Goal: Check status

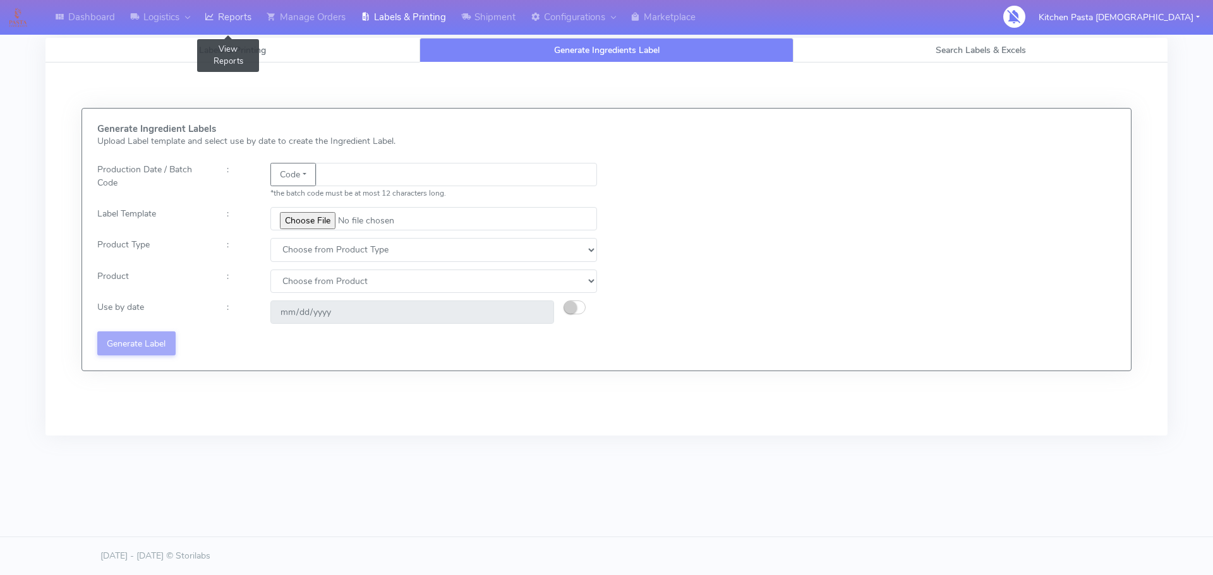
click at [250, 11] on link "Reports" at bounding box center [228, 17] width 62 height 35
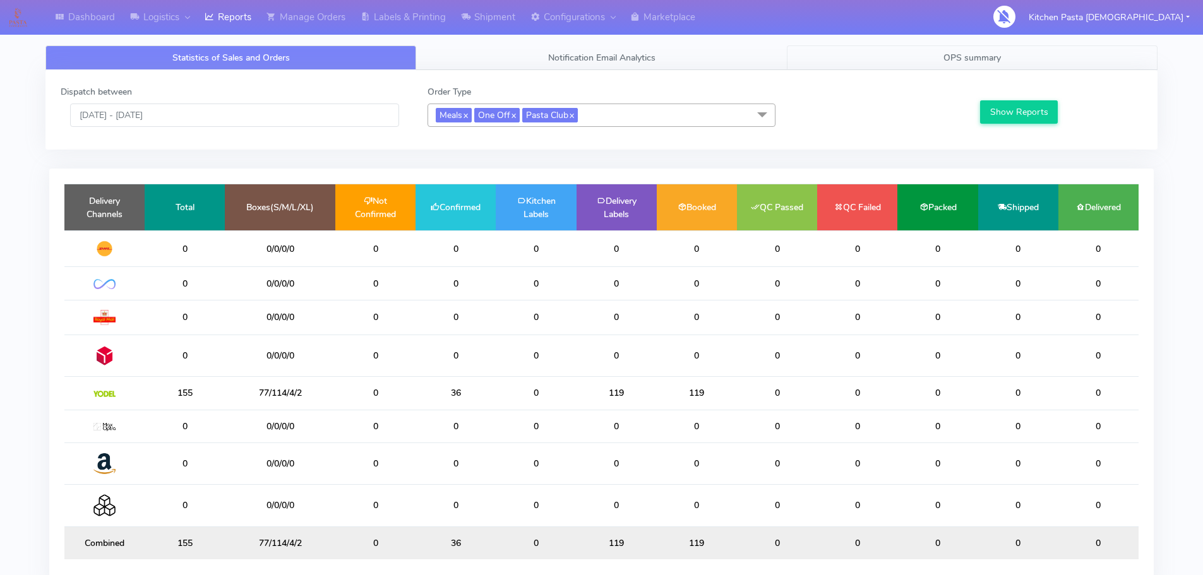
click at [964, 51] on link "OPS summary" at bounding box center [972, 57] width 371 height 25
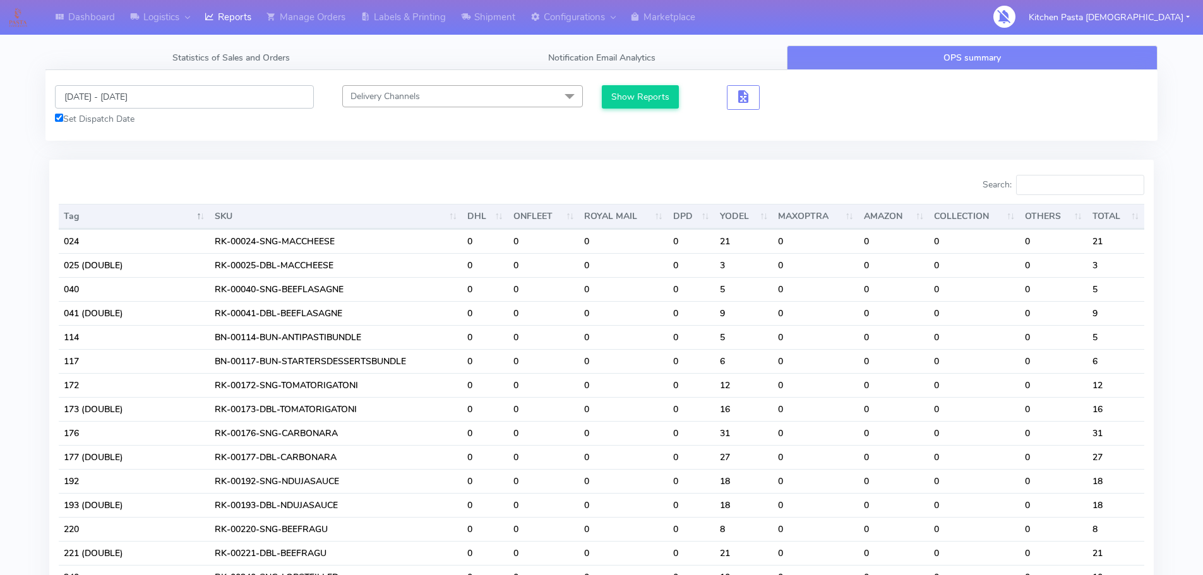
click at [111, 104] on input "[DATE] - [DATE]" at bounding box center [184, 96] width 259 height 23
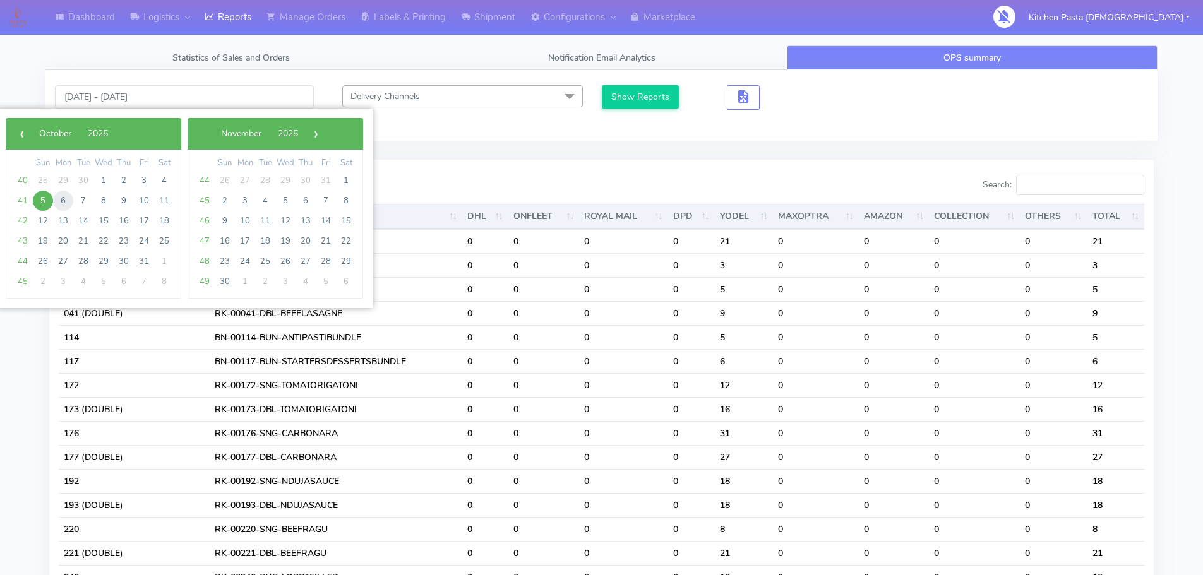
click at [64, 200] on span "6" at bounding box center [63, 201] width 20 height 20
type input "[DATE] - [DATE]"
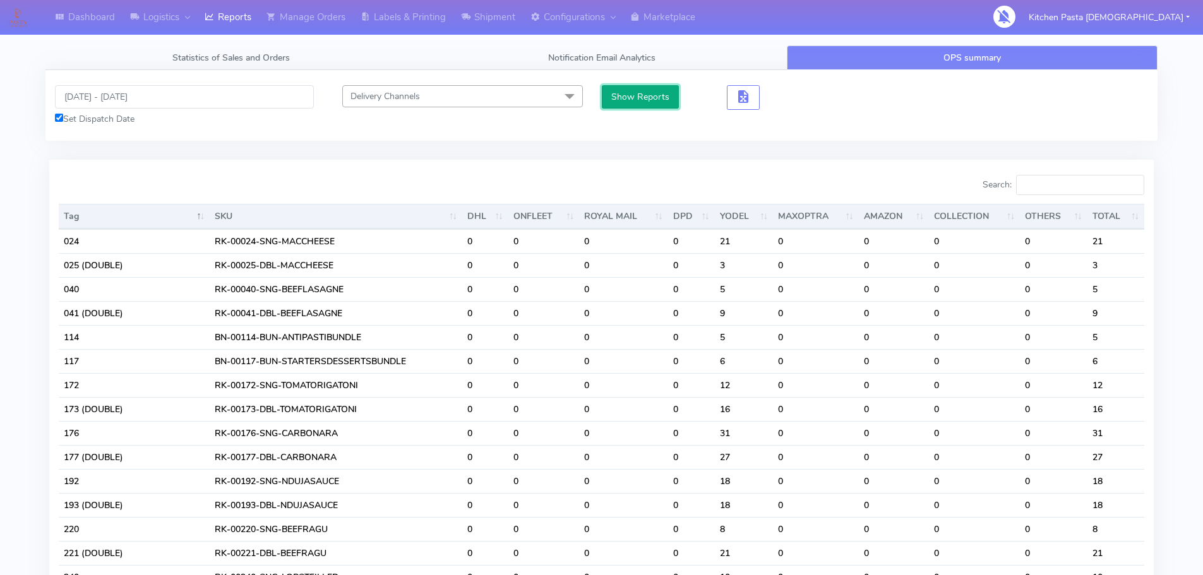
click at [623, 92] on button "Show Reports" at bounding box center [641, 96] width 78 height 23
click at [1060, 182] on input "Search:" at bounding box center [1080, 185] width 128 height 20
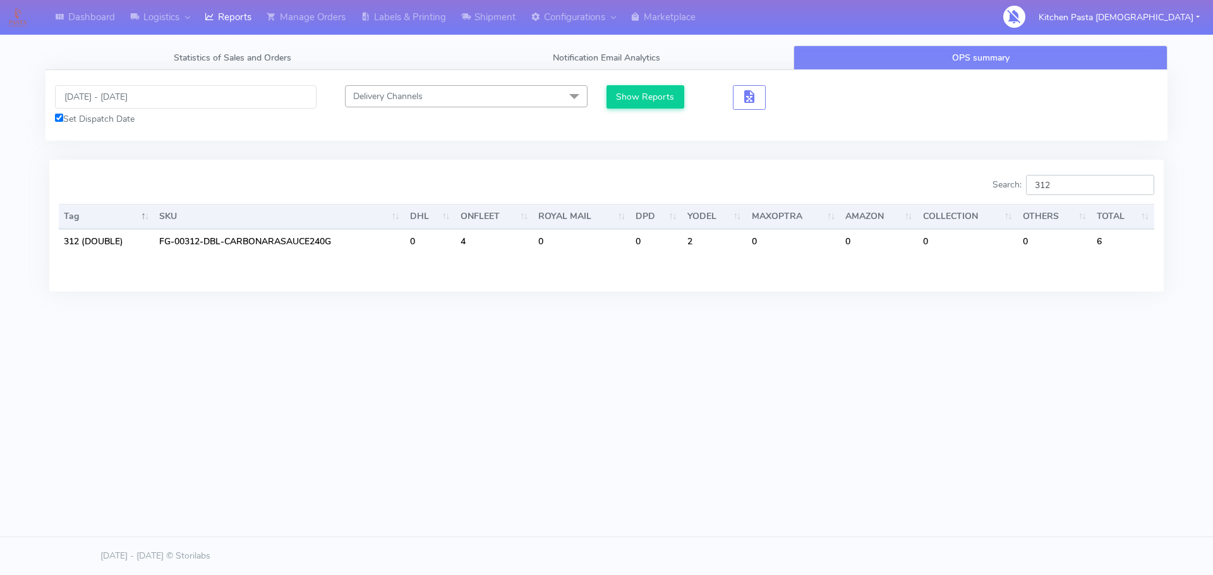
type input "312"
click at [1203, 380] on div "Dashboard Logistics [GEOGRAPHIC_DATA] Logistics Reports Manage Orders Labels & …" at bounding box center [606, 230] width 1213 height 460
